Goal: Communication & Community: Ask a question

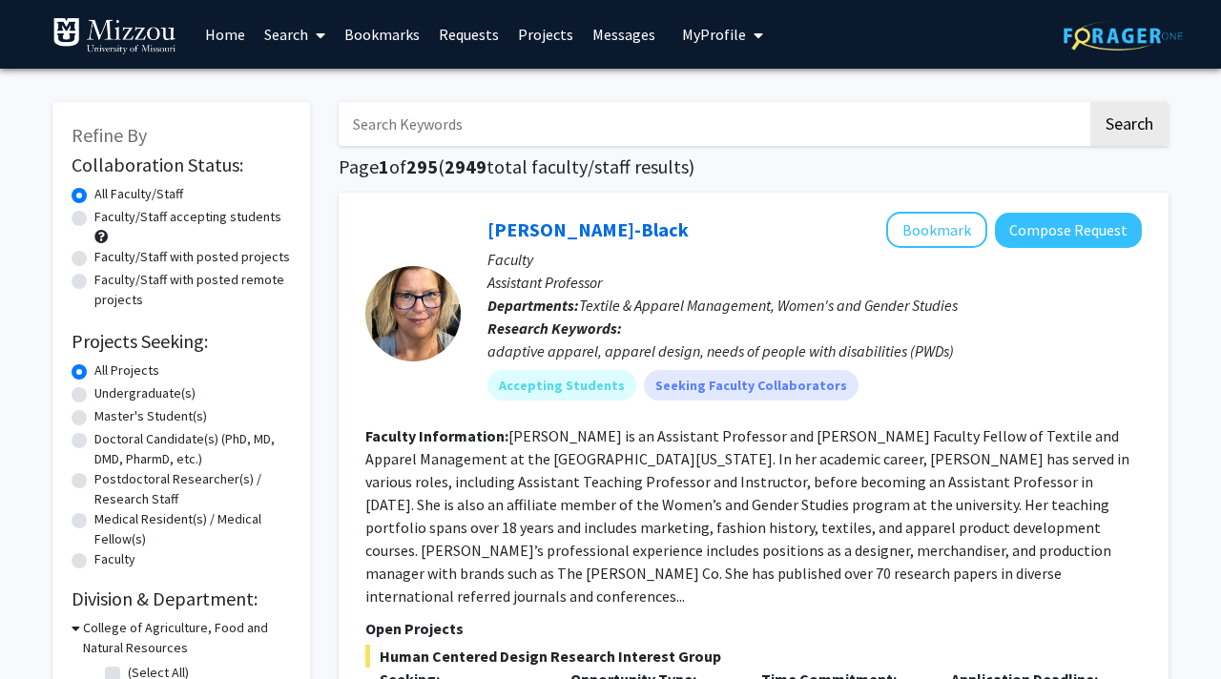
click at [688, 47] on button "My Profile" at bounding box center [722, 34] width 93 height 69
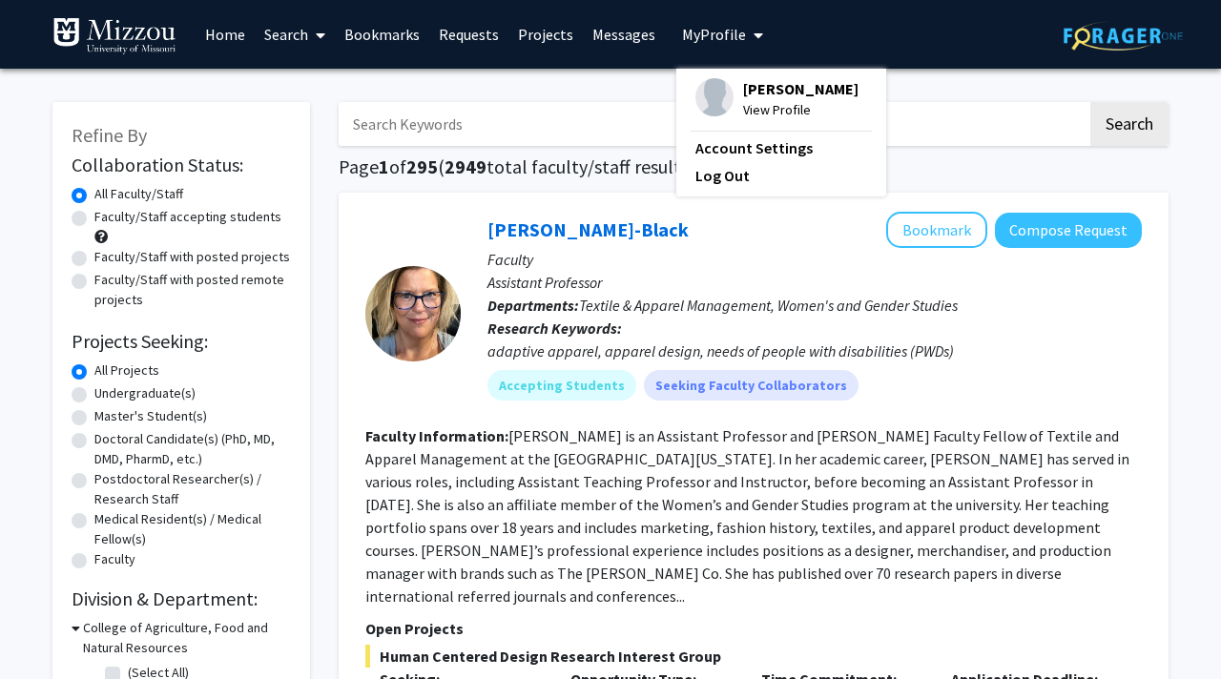
click at [688, 47] on button "My Profile" at bounding box center [722, 34] width 93 height 69
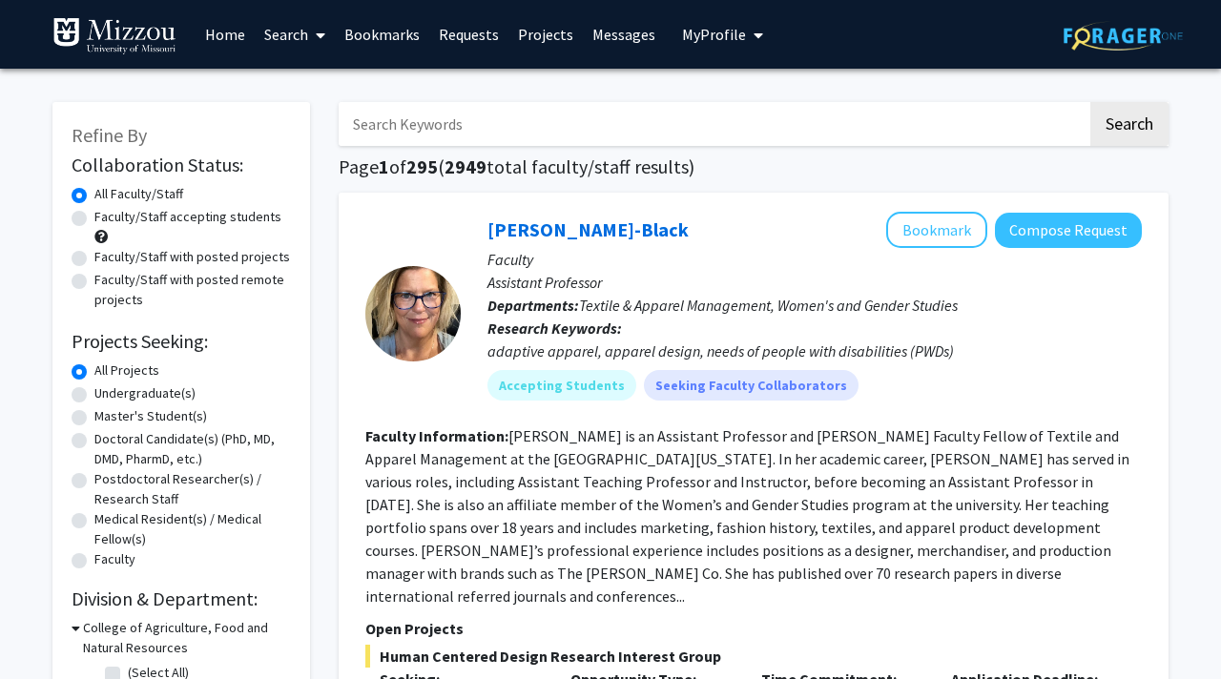
click at [421, 125] on input "Search Keywords" at bounding box center [713, 124] width 749 height 44
type input "[PERSON_NAME]"
click at [1090, 102] on button "Search" at bounding box center [1129, 124] width 78 height 44
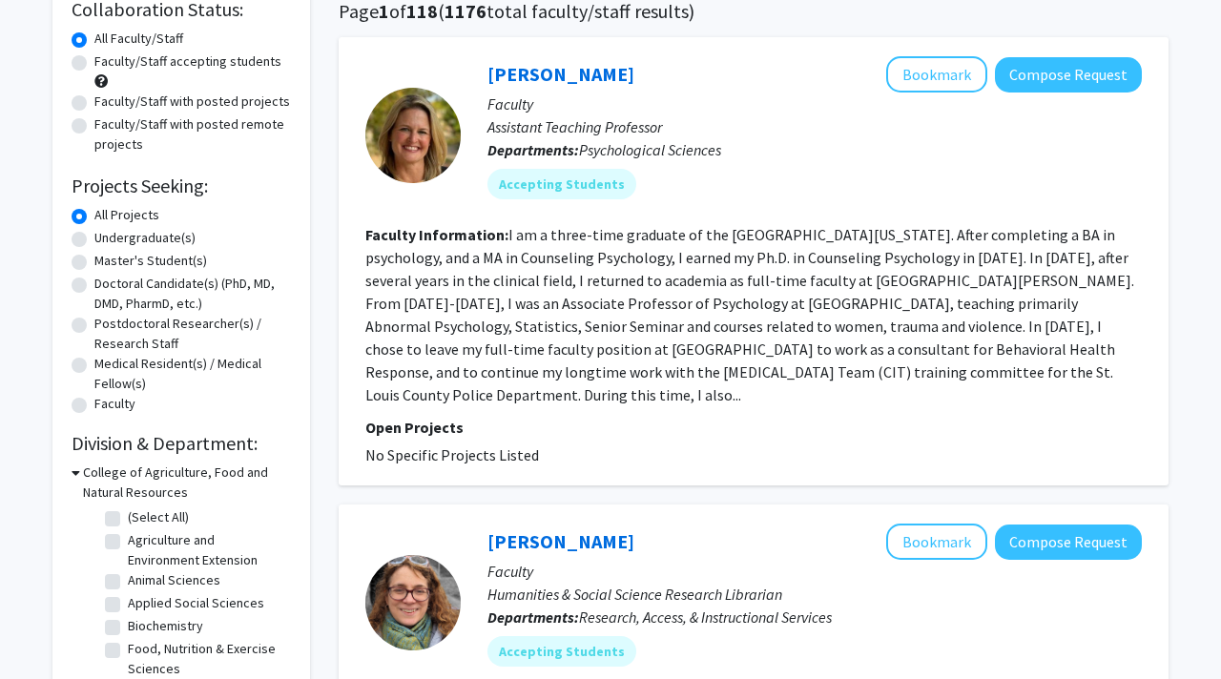
scroll to position [76, 0]
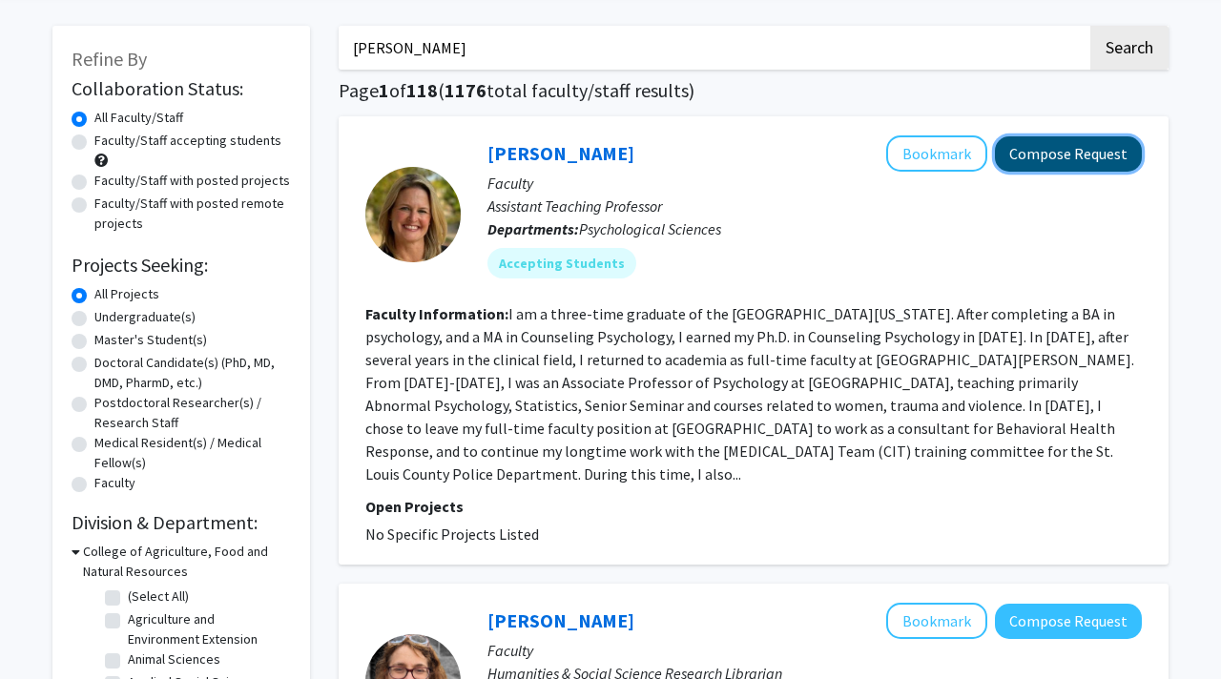
click at [1056, 168] on button "Compose Request" at bounding box center [1068, 153] width 147 height 35
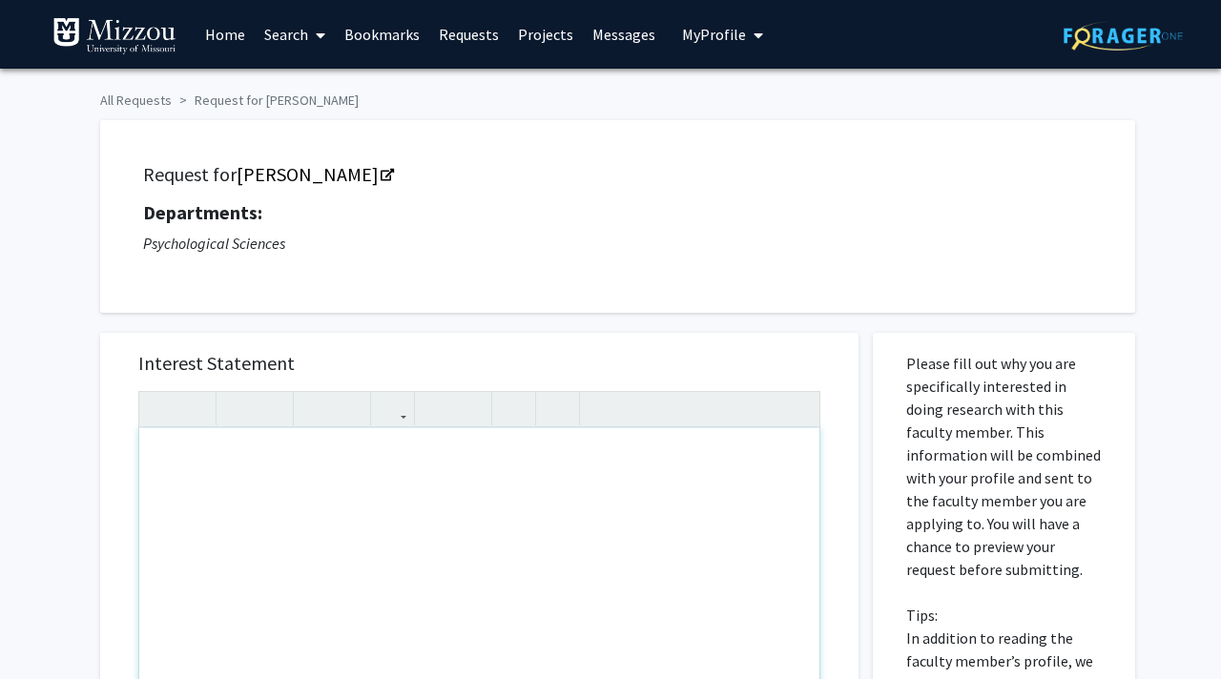
click at [383, 484] on div "Note to users with screen readers: Please press Alt+0 or Option+0 to deactivate…" at bounding box center [479, 646] width 680 height 437
click at [435, 460] on div "Completing this for PSYCH 1030 - Exploring Psychology Careers" at bounding box center [479, 646] width 680 height 437
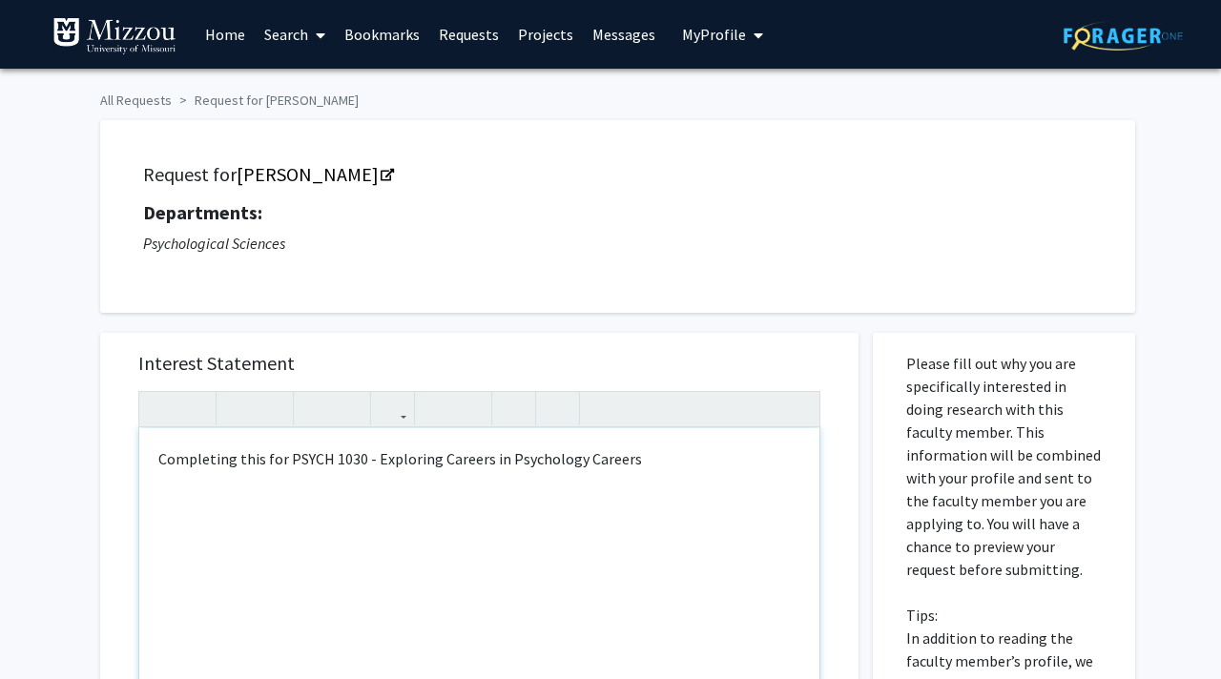
click at [634, 460] on div "Completing this for PSYCH 1030 - Exploring Careers in Psychology Careers" at bounding box center [479, 646] width 680 height 437
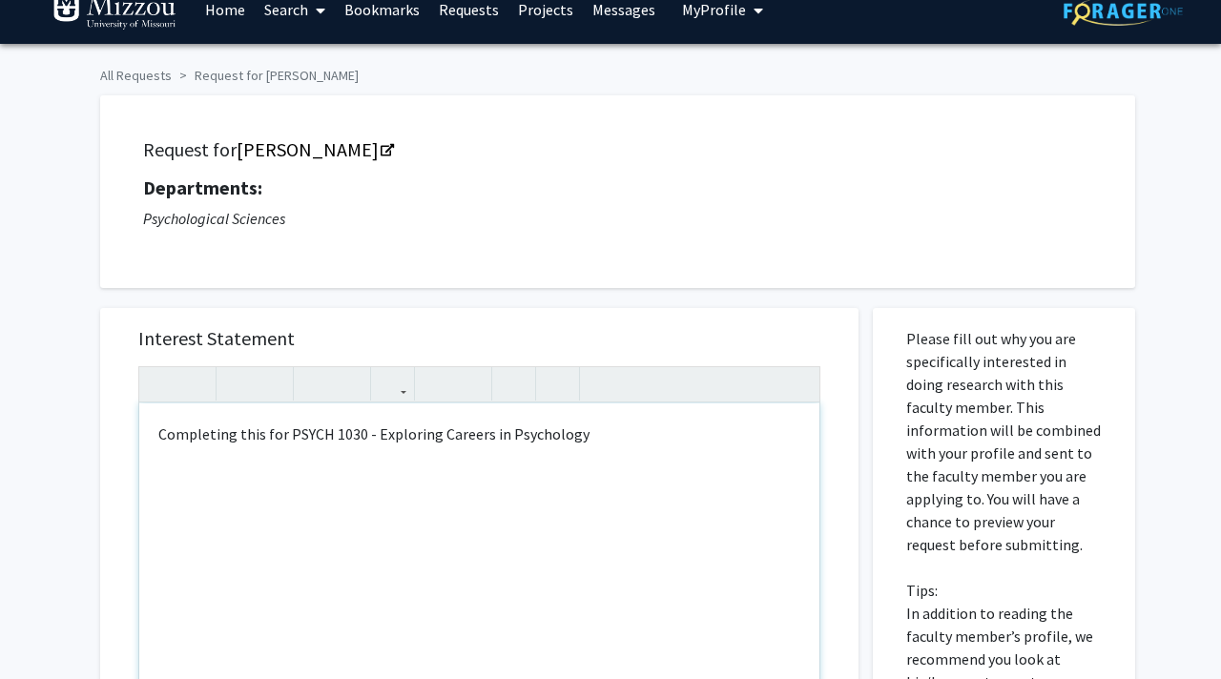
scroll to position [37, 0]
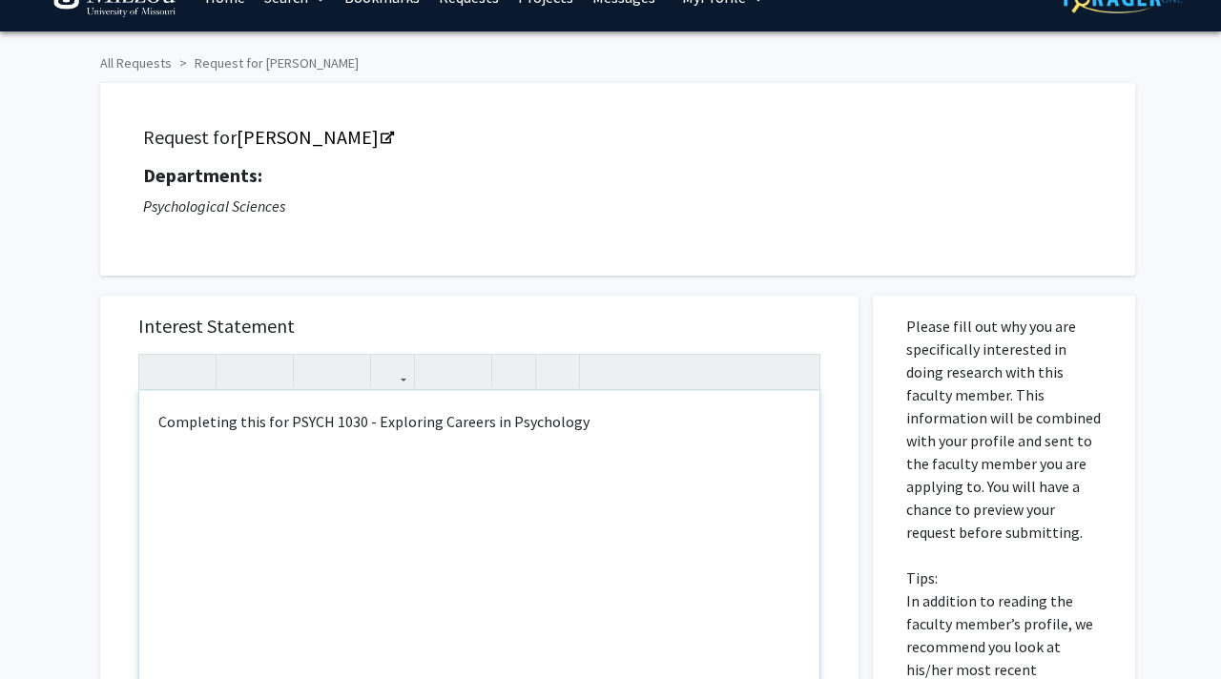
click at [263, 420] on div "Completing this for PSYCH 1030 - Exploring Careers in Psychology" at bounding box center [479, 609] width 680 height 437
click at [595, 427] on div "Completing for PSYCH 1030 - Exploring Careers in Psychology" at bounding box center [479, 609] width 680 height 437
type textarea "<p>Completing for PSYCH 1030 - Exploring Careers in Psychology</p><p>-[PERSON_N…"
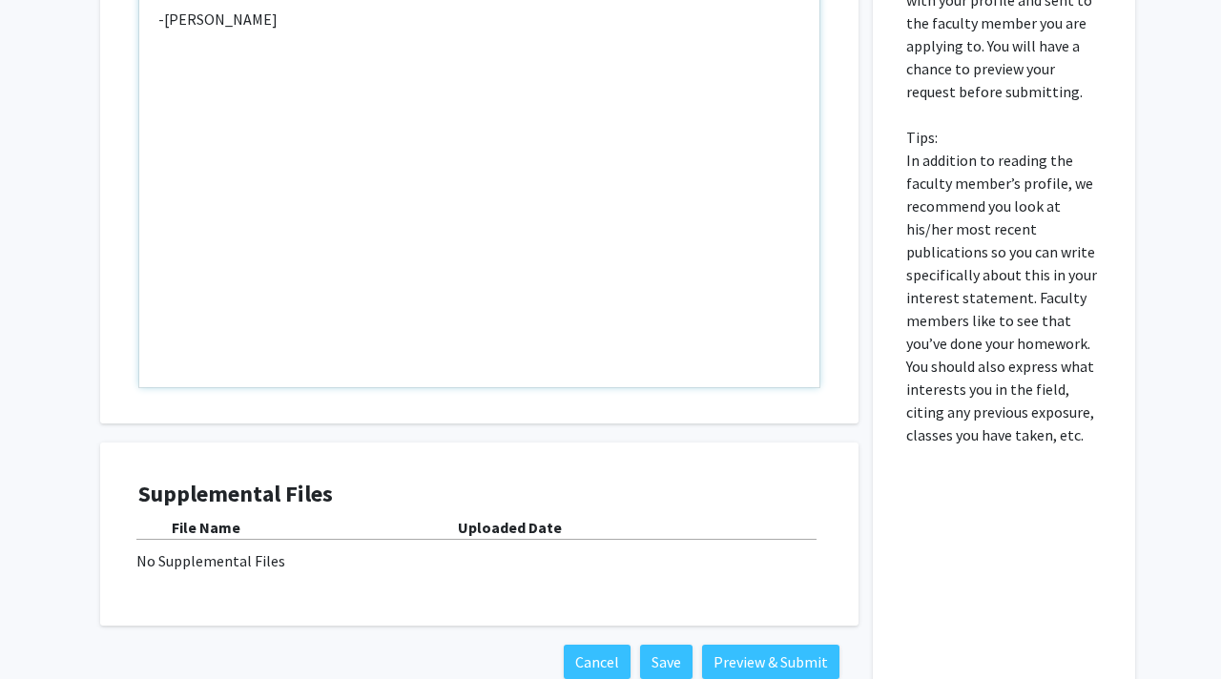
scroll to position [597, 0]
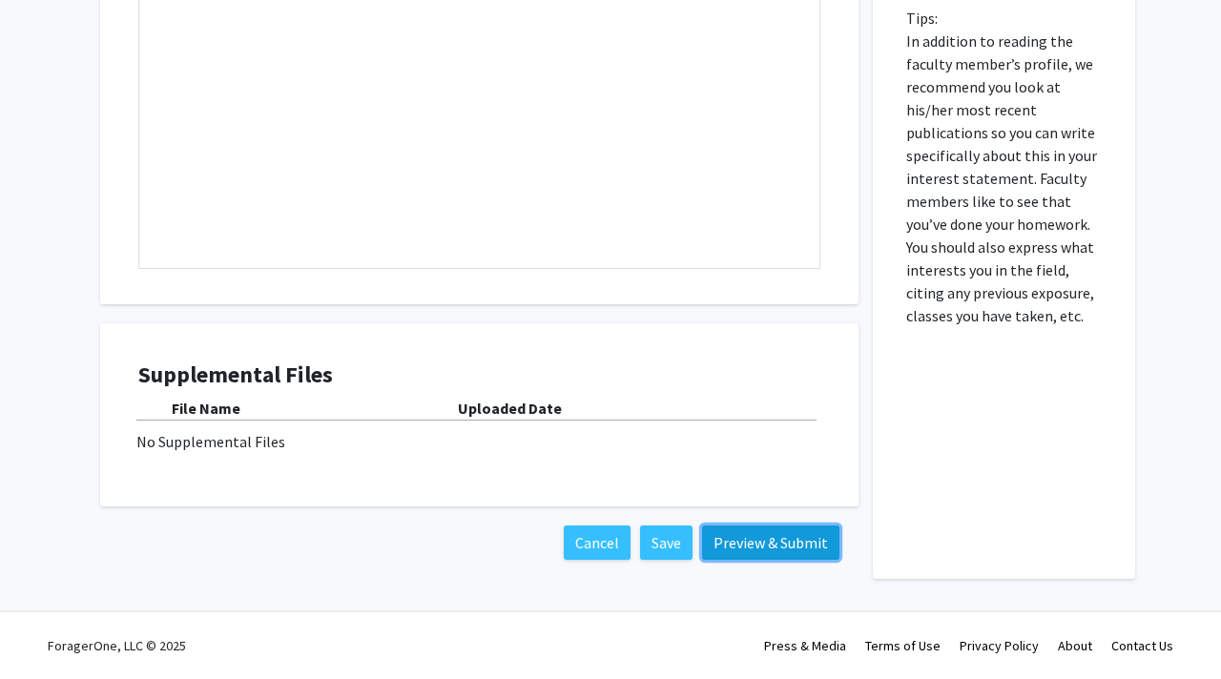
click at [744, 545] on button "Preview & Submit" at bounding box center [770, 543] width 137 height 34
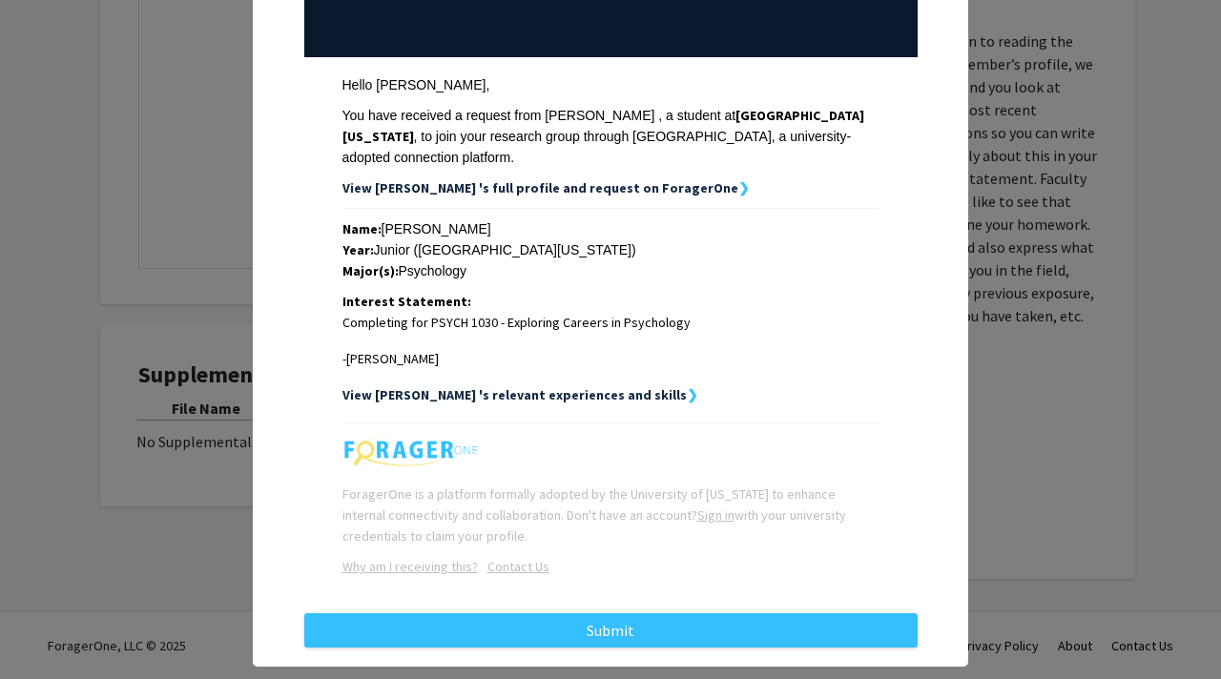
scroll to position [243, 0]
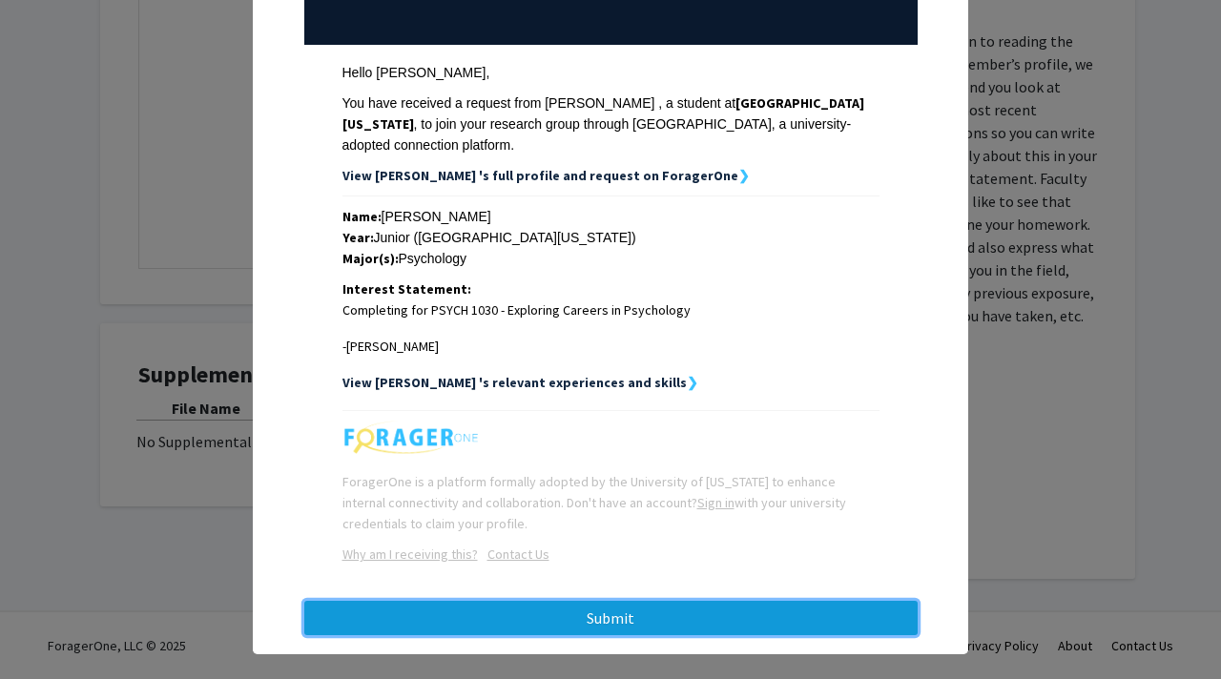
click at [713, 601] on button "Submit" at bounding box center [610, 618] width 613 height 34
